Goal: Download file/media

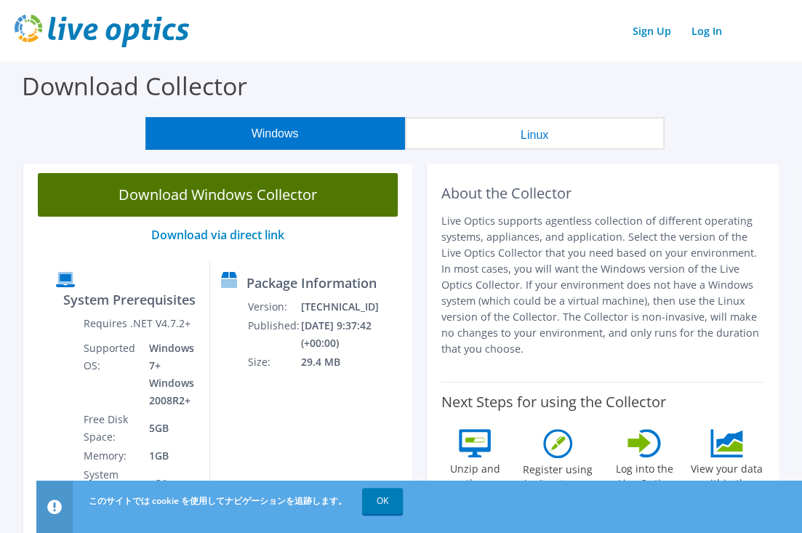
click at [302, 198] on link "Download Windows Collector" at bounding box center [218, 195] width 360 height 44
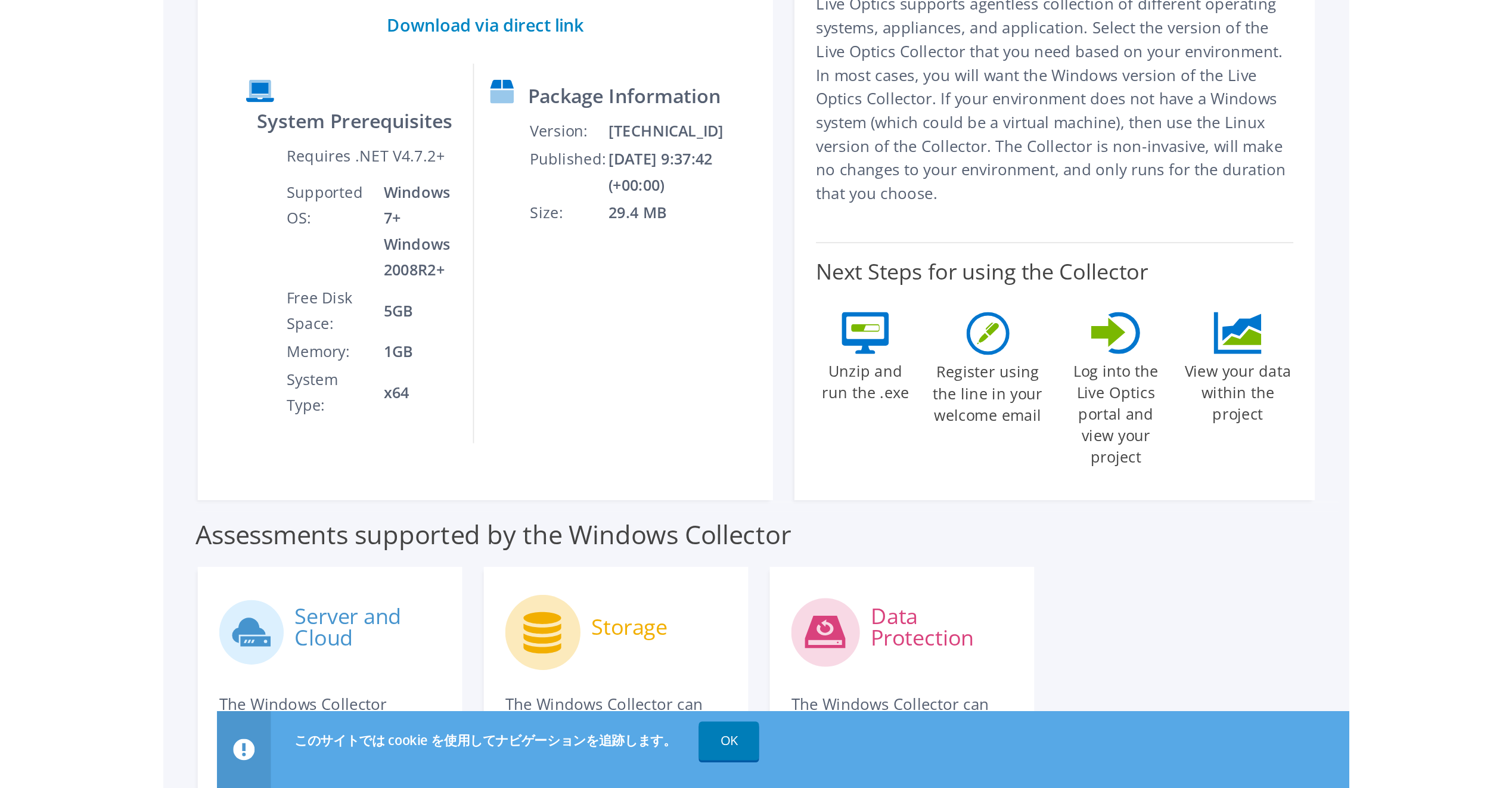
scroll to position [97, 0]
